Goal: Task Accomplishment & Management: Manage account settings

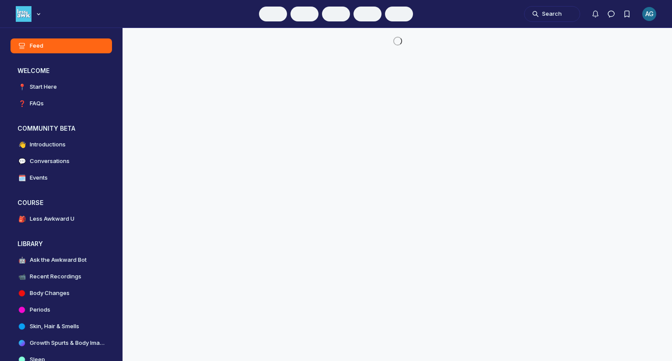
scroll to position [2606, 1675]
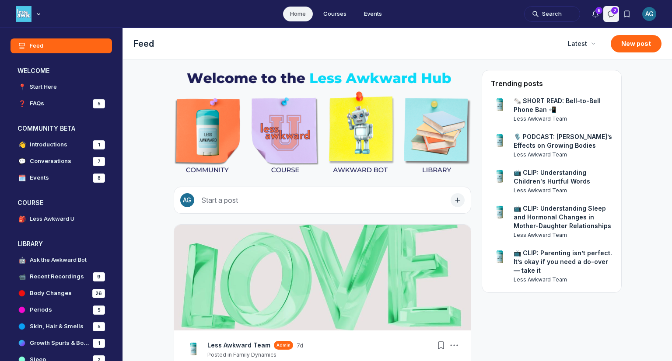
click at [615, 13] on icon "Direct messages" at bounding box center [611, 14] width 9 height 9
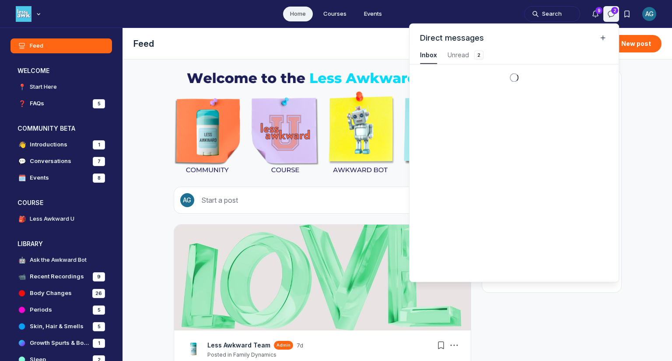
scroll to position [1184, 1971]
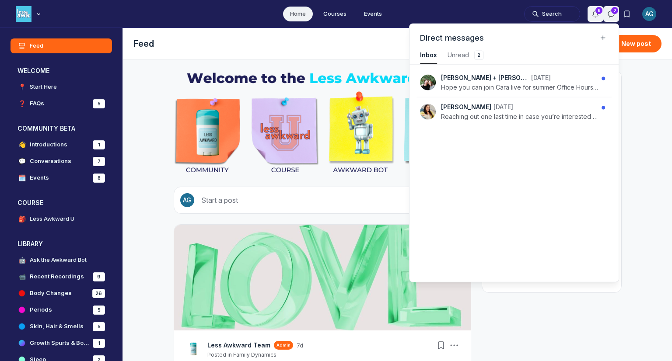
click at [601, 13] on button "Notifications" at bounding box center [595, 14] width 16 height 16
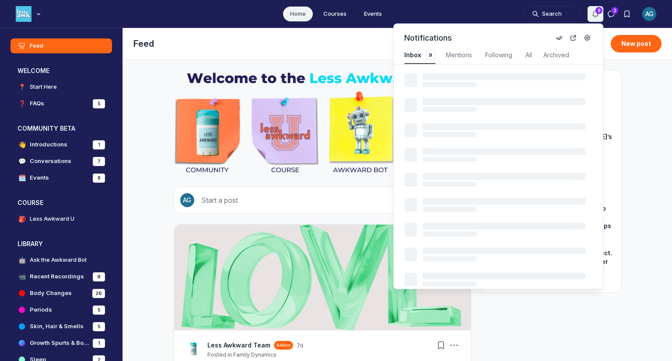
scroll to position [1184, 1853]
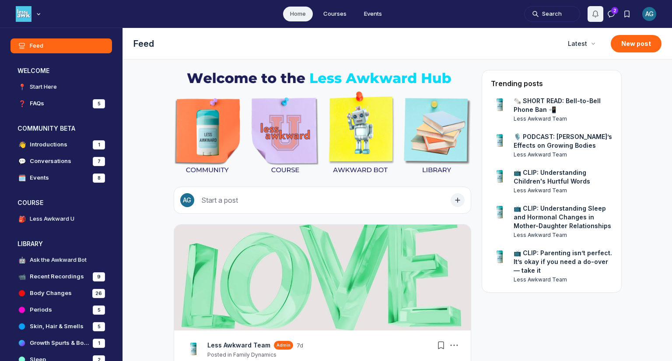
click at [644, 12] on div "AG" at bounding box center [649, 14] width 14 height 14
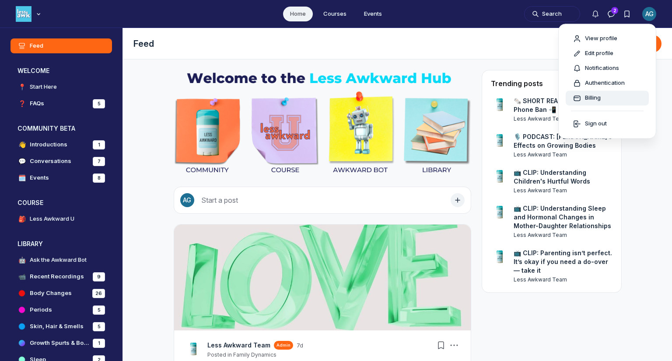
click at [607, 104] on link "Billing" at bounding box center [607, 98] width 83 height 15
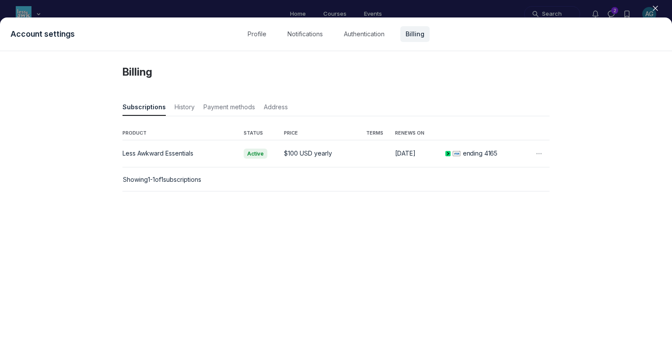
click at [541, 154] on icon "button" at bounding box center [538, 154] width 9 height 9
click at [325, 235] on div "PRODUCT STATUS PRICE TERMS RENEWS ON Less Awkward Essentials Active $100 USD ye…" at bounding box center [335, 212] width 427 height 181
click at [181, 112] on span "History" at bounding box center [185, 109] width 20 height 12
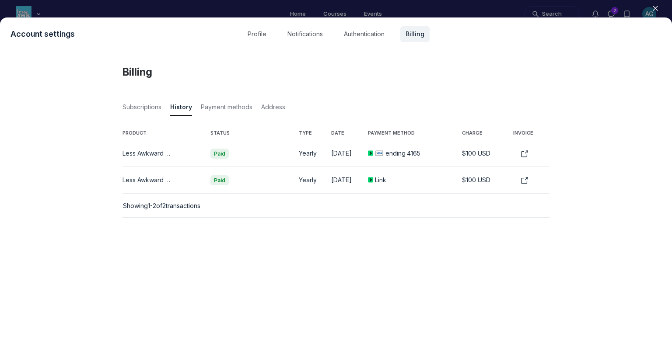
click at [526, 154] on icon "button" at bounding box center [524, 153] width 9 height 7
click at [157, 111] on span "Subscriptions" at bounding box center [141, 109] width 39 height 12
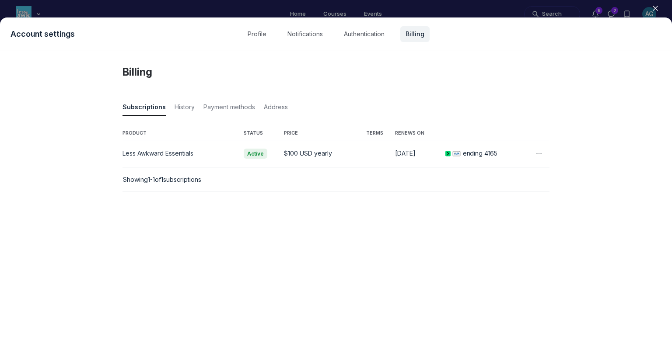
click at [541, 153] on icon "button" at bounding box center [538, 154] width 9 height 9
click at [479, 199] on button "Cancel" at bounding box center [499, 200] width 78 height 9
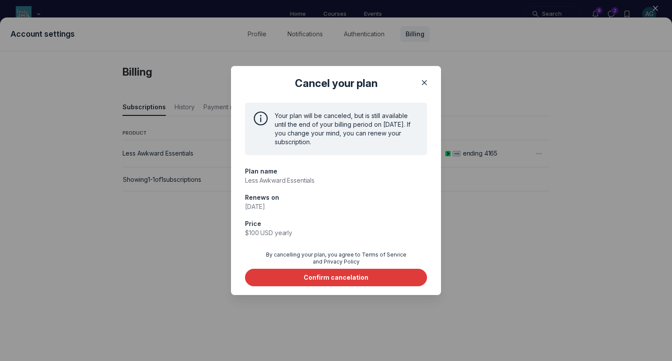
click at [346, 280] on div "Confirm cancelation" at bounding box center [336, 277] width 65 height 9
